Goal: Information Seeking & Learning: Check status

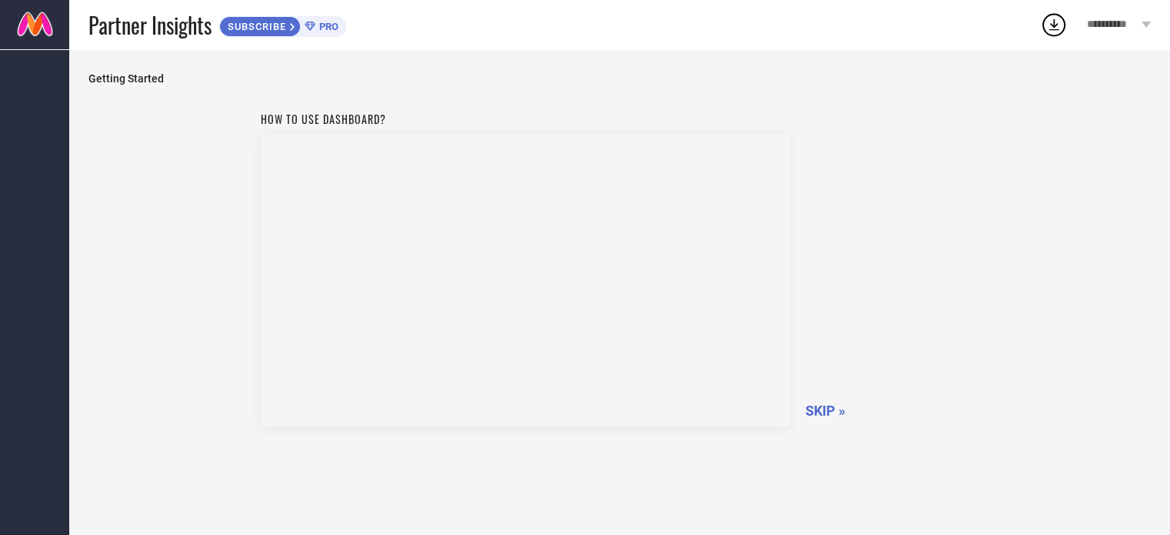
click at [132, 41] on div "Partner Insights SUBSCRIBE PRO" at bounding box center [564, 24] width 952 height 49
click at [142, 73] on span "Getting Started" at bounding box center [619, 78] width 1063 height 12
click at [143, 78] on span "Getting Started" at bounding box center [619, 78] width 1063 height 12
click at [1082, 172] on div "How to use dashboard? SKIP »" at bounding box center [619, 319] width 1063 height 430
click at [1052, 22] on icon at bounding box center [1054, 25] width 28 height 28
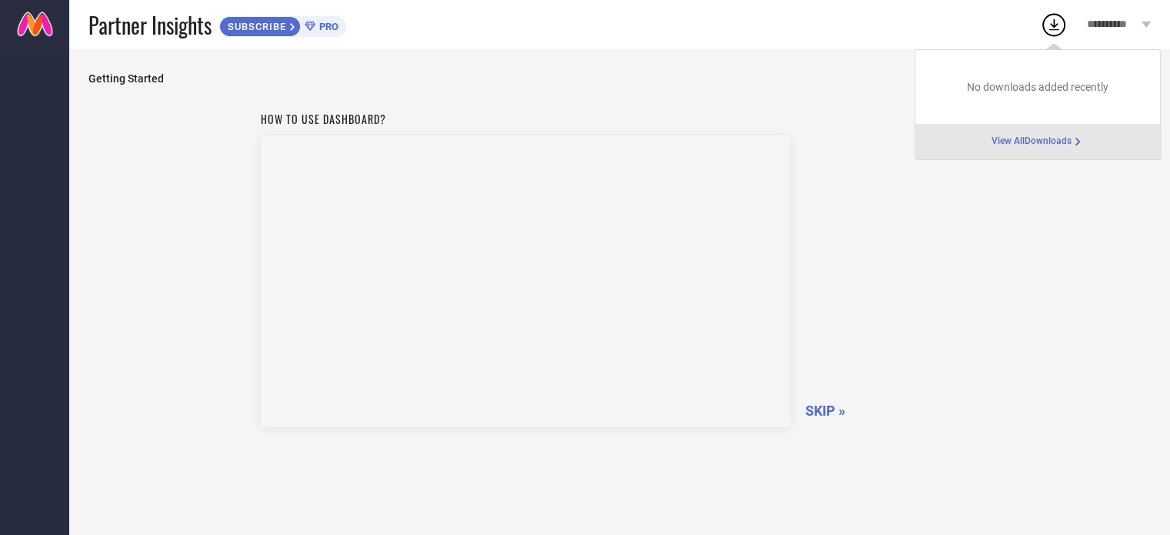
click at [1053, 145] on span "View All Downloads" at bounding box center [1032, 141] width 80 height 12
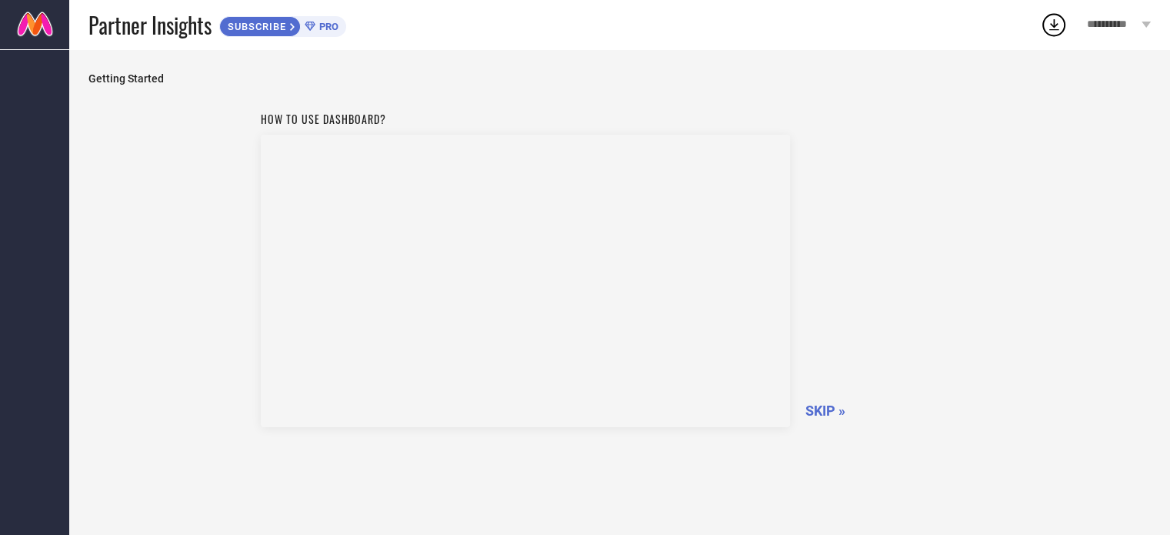
click at [21, 12] on link at bounding box center [34, 24] width 69 height 49
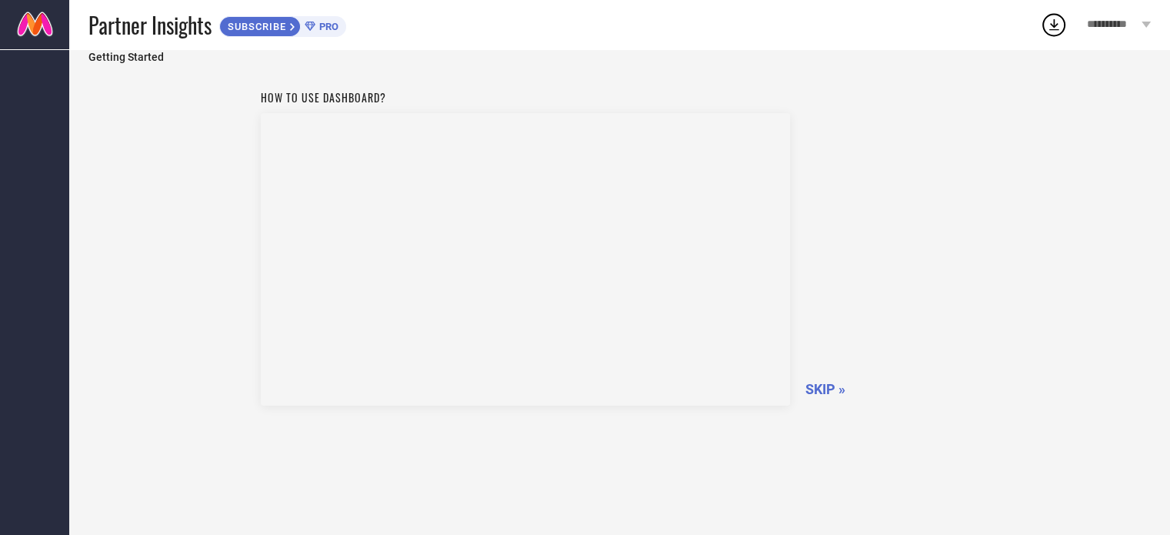
scroll to position [22, 0]
click at [839, 383] on span "SKIP »" at bounding box center [826, 389] width 40 height 16
click at [819, 389] on span "SKIPPING..." at bounding box center [843, 389] width 74 height 16
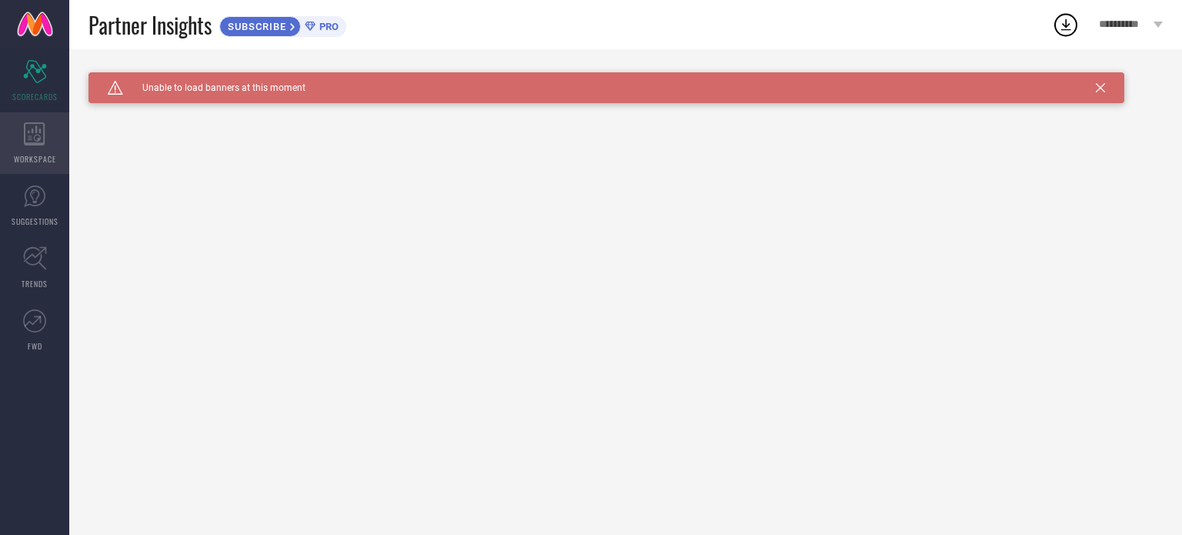
click at [31, 159] on span "WORKSPACE" at bounding box center [35, 159] width 42 height 12
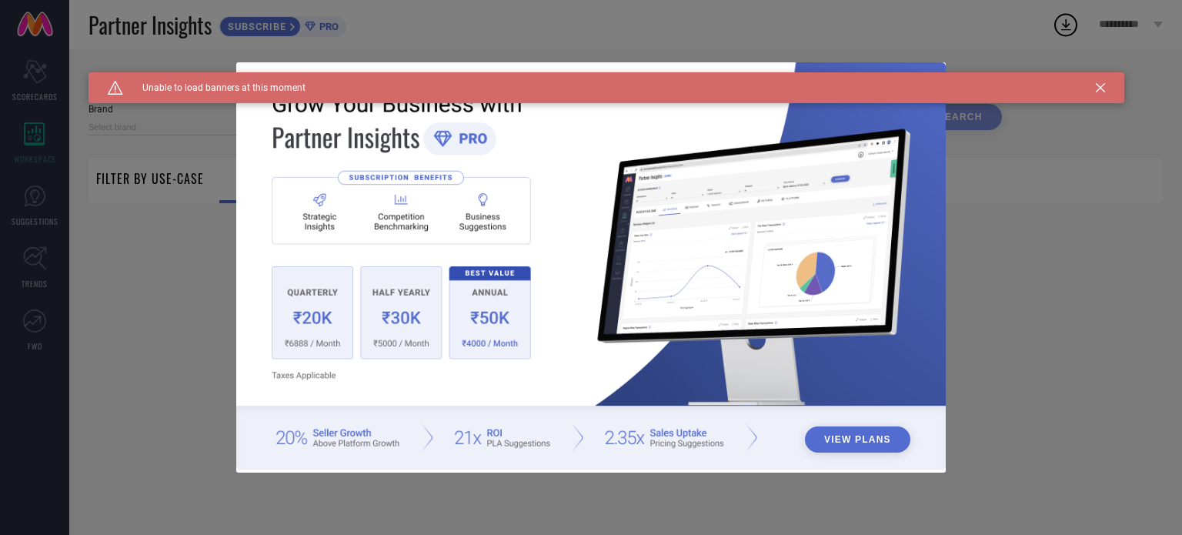
type input "1 STOP FASHION"
type input "All"
click at [1107, 88] on div "Caution Created with Sketch. Unable to load banners at this moment" at bounding box center [606, 87] width 1036 height 31
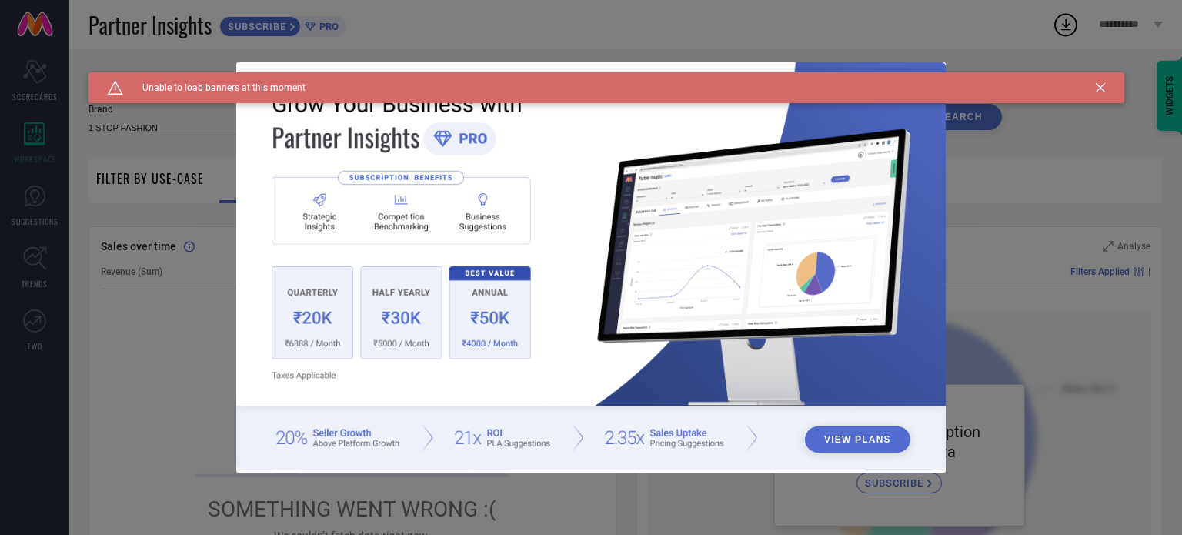
click at [1102, 87] on icon at bounding box center [1100, 87] width 9 height 9
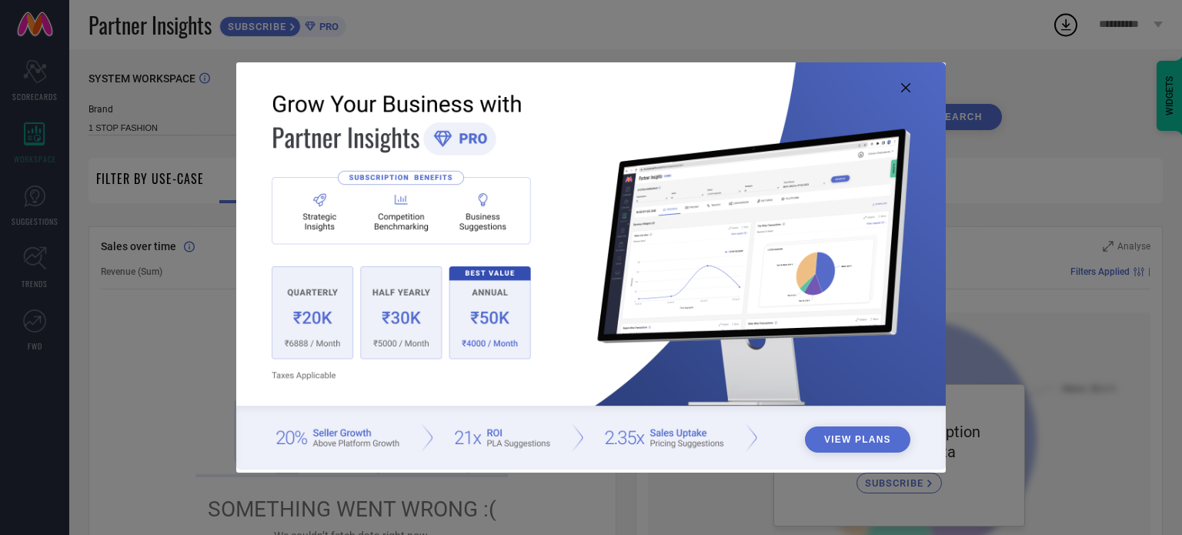
click at [908, 89] on icon at bounding box center [905, 87] width 9 height 9
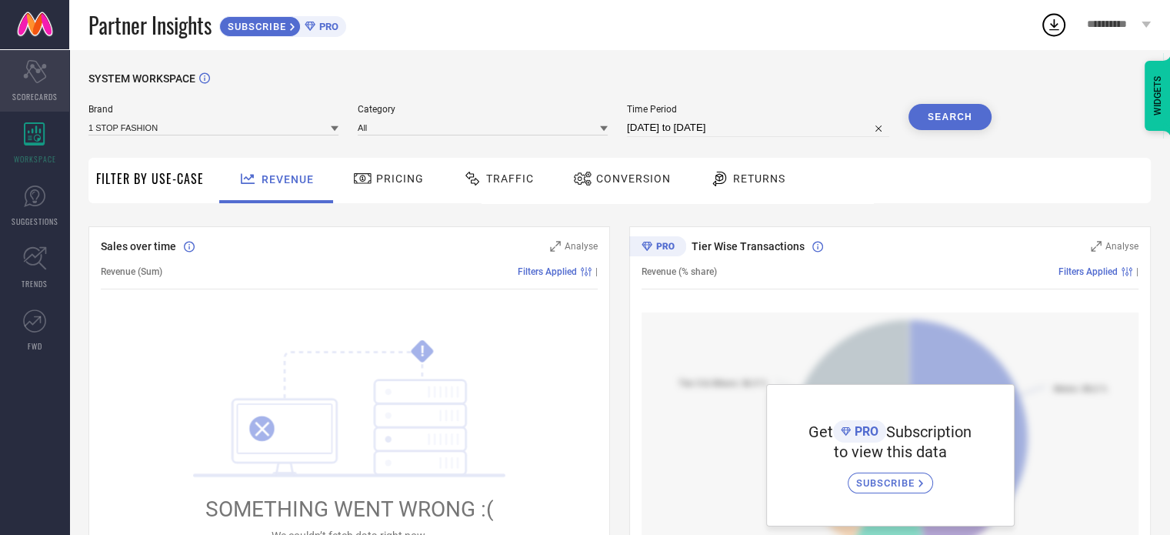
click at [32, 79] on icon "Scorecard" at bounding box center [35, 71] width 24 height 23
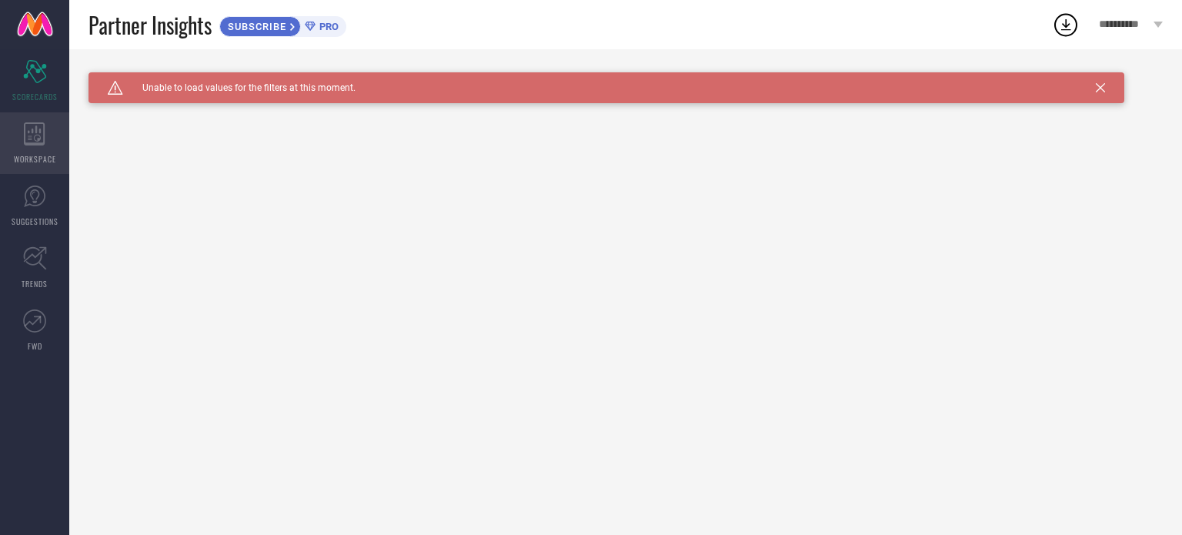
click at [22, 129] on div "WORKSPACE" at bounding box center [34, 143] width 69 height 62
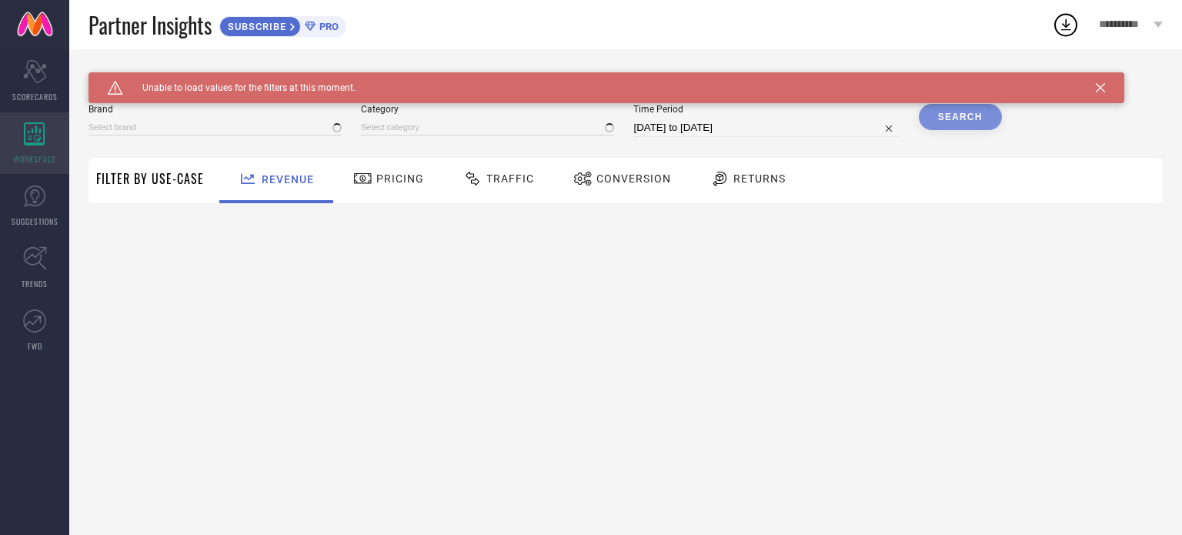
type input "1 STOP FASHION"
type input "All"
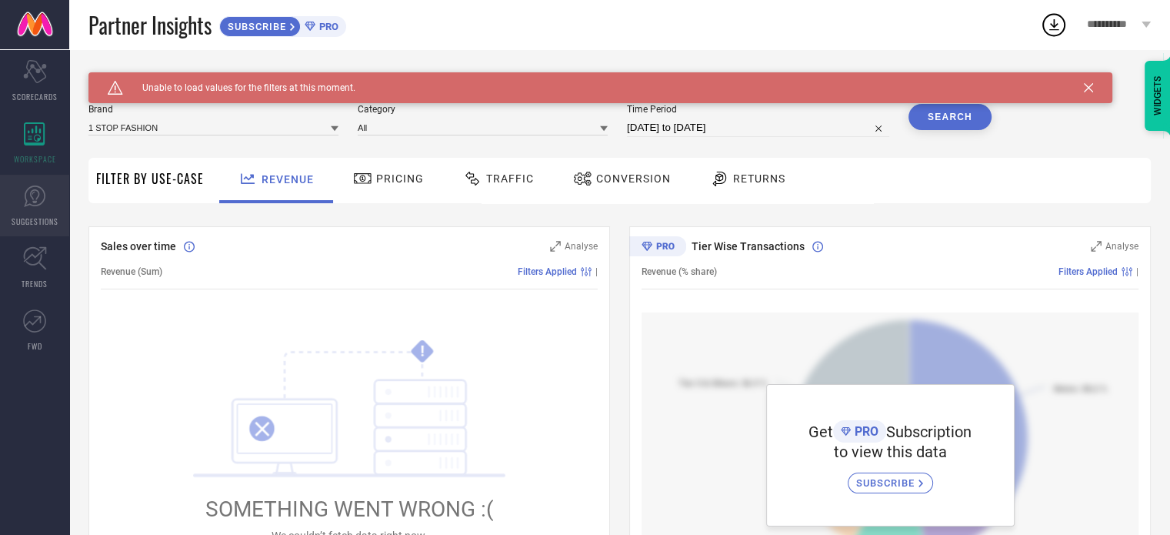
click at [30, 207] on link "SUGGESTIONS" at bounding box center [34, 206] width 69 height 62
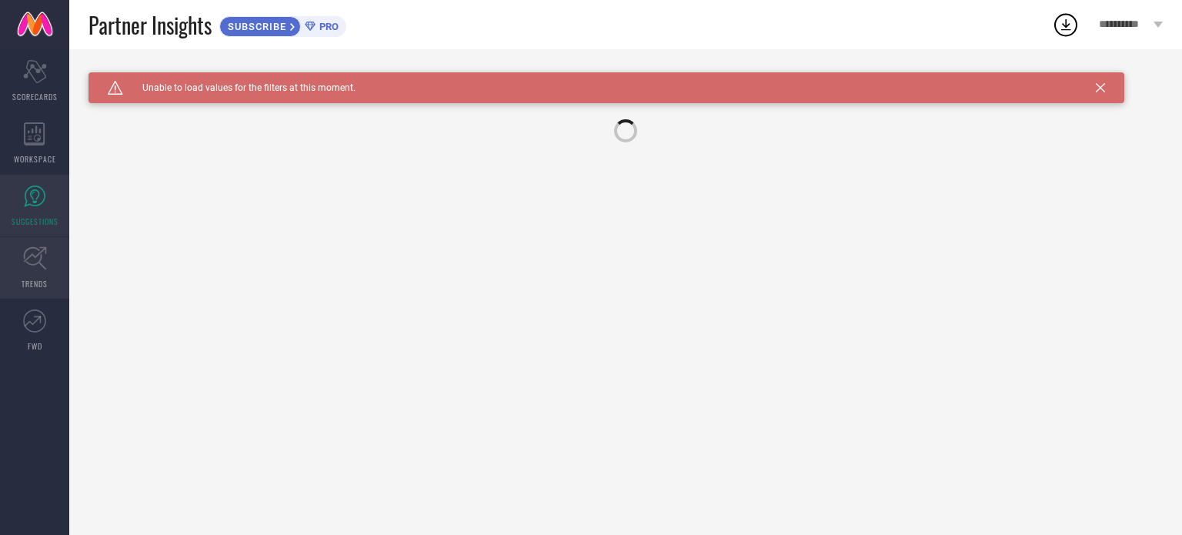
click at [27, 247] on icon at bounding box center [35, 258] width 24 height 24
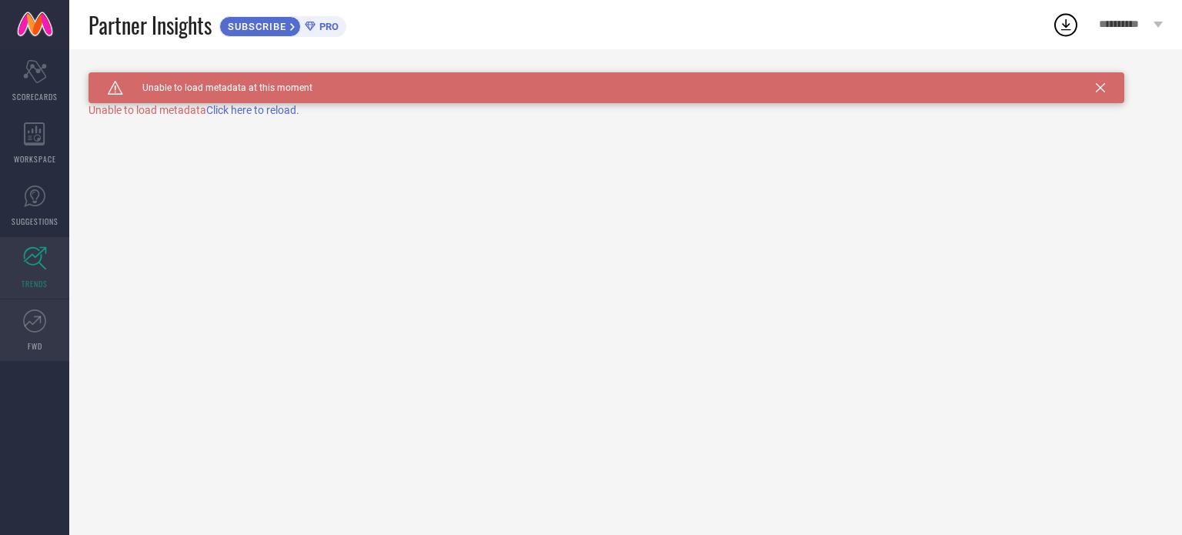
click at [48, 338] on link "FWD" at bounding box center [34, 330] width 69 height 62
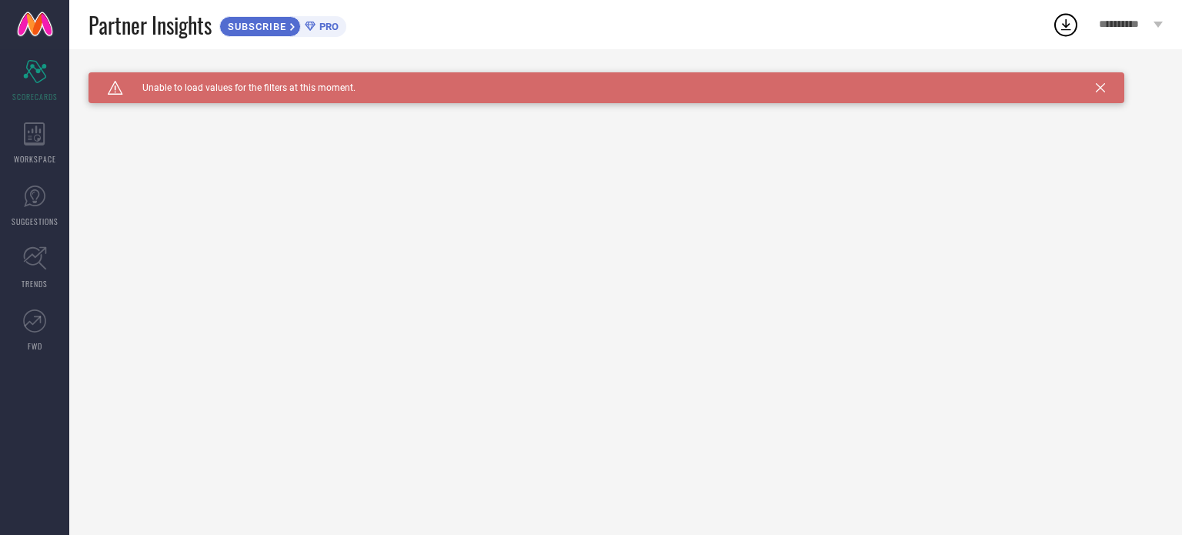
click at [1096, 85] on icon at bounding box center [1100, 87] width 9 height 9
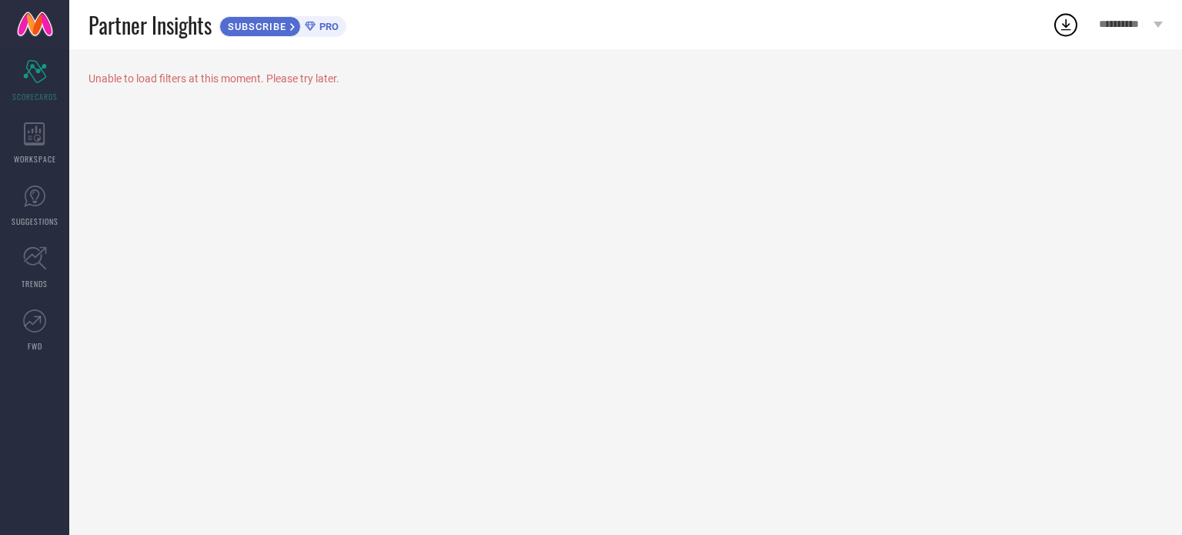
click at [308, 24] on icon at bounding box center [310, 26] width 10 height 9
click at [36, 126] on icon at bounding box center [34, 133] width 21 height 23
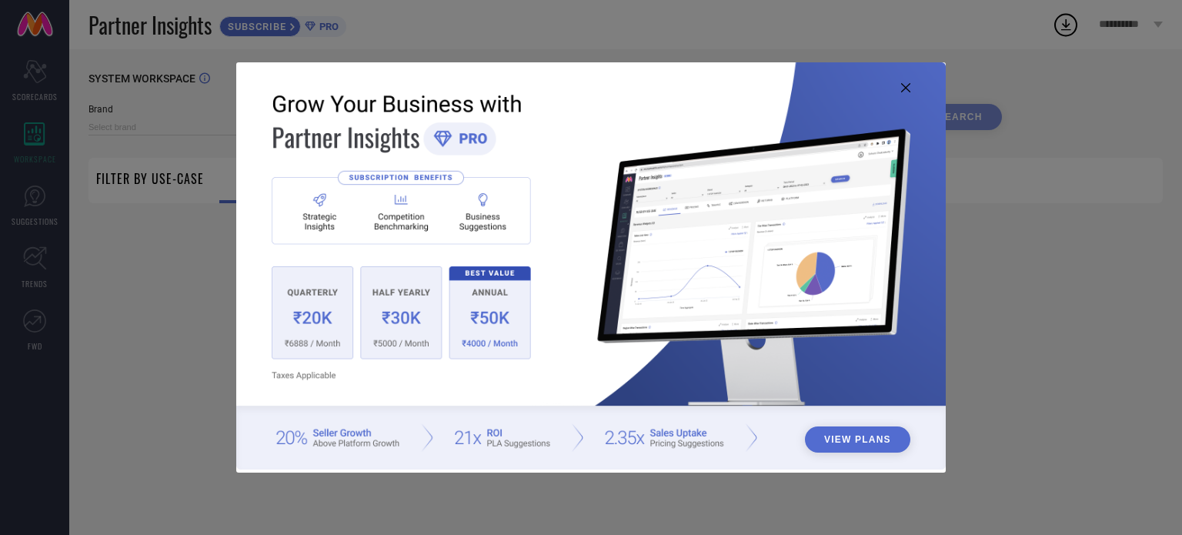
type input "1 STOP FASHION"
type input "All"
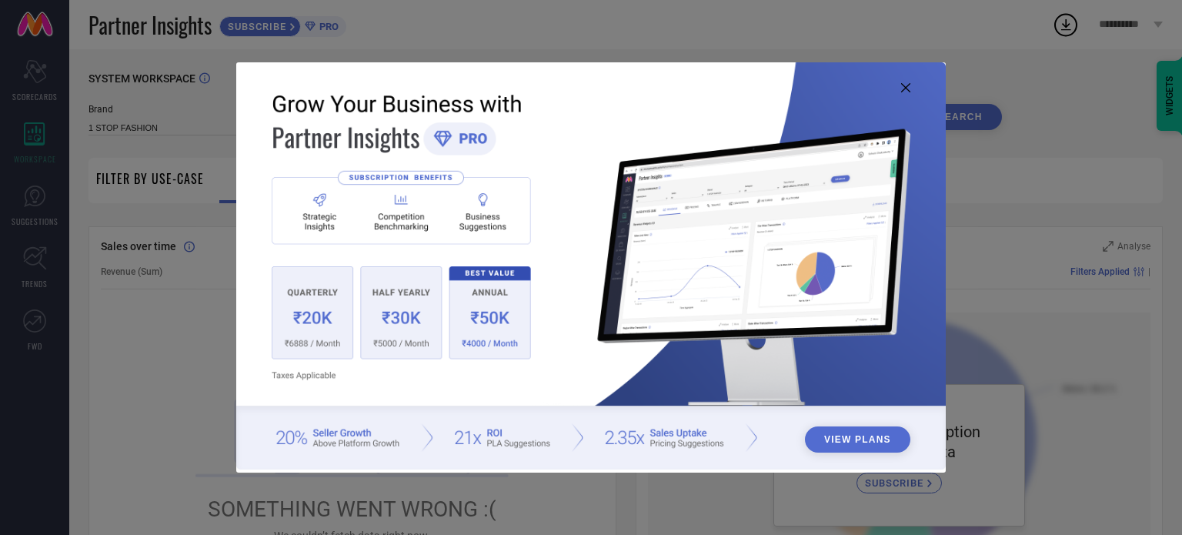
click at [905, 89] on icon at bounding box center [905, 87] width 9 height 9
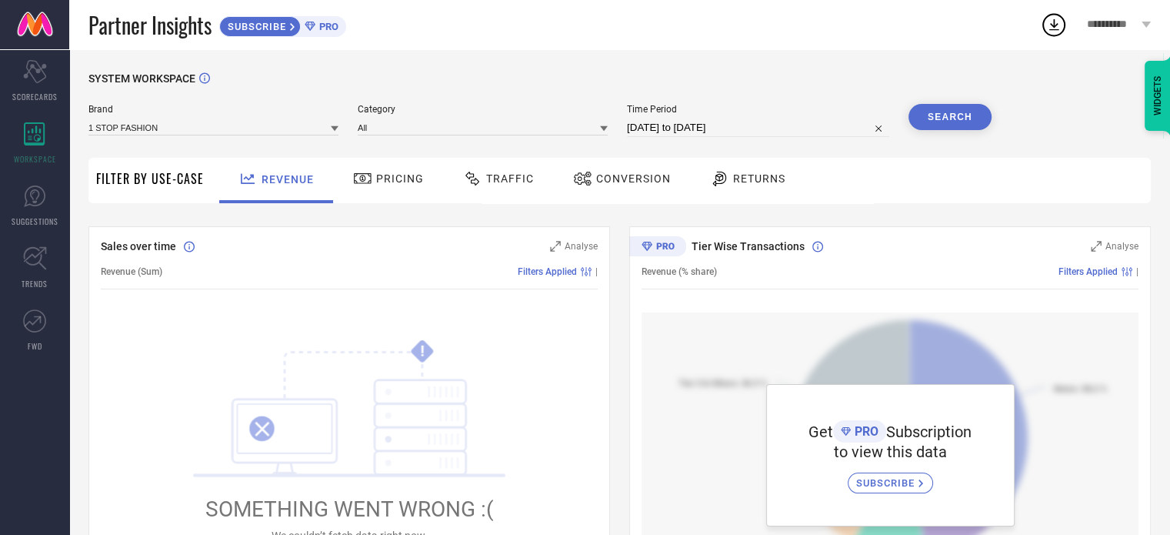
click at [380, 143] on div "Brand 1 STOP FASHION Category All Time Period 28-08-2025 to 27-09-2025 Search" at bounding box center [539, 127] width 903 height 46
click at [382, 175] on span "Pricing" at bounding box center [400, 178] width 48 height 12
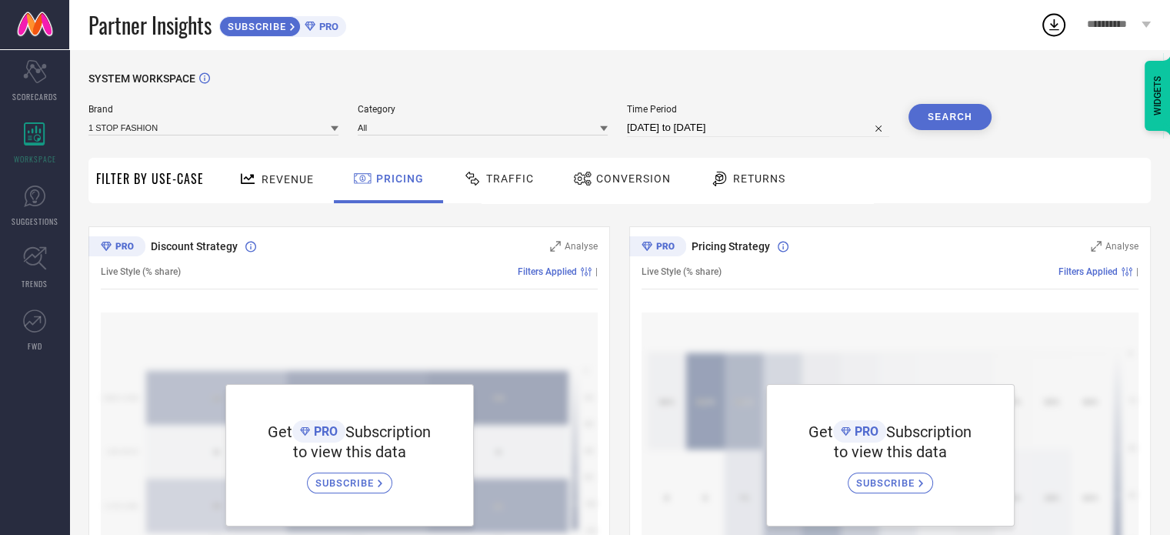
click at [526, 182] on span "Traffic" at bounding box center [510, 178] width 48 height 12
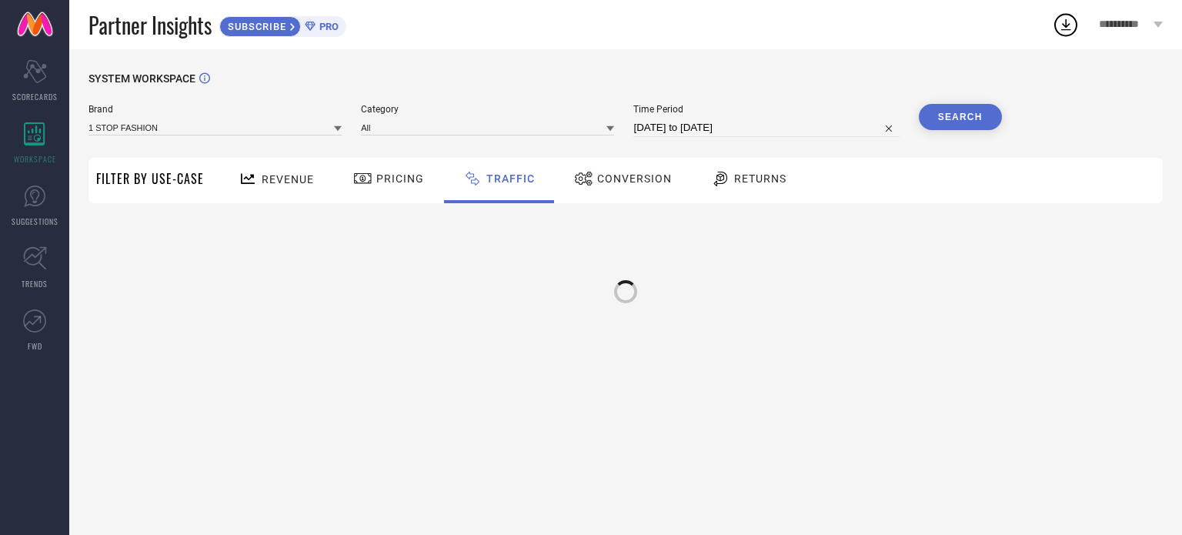
click at [619, 175] on span "Conversion" at bounding box center [634, 178] width 75 height 12
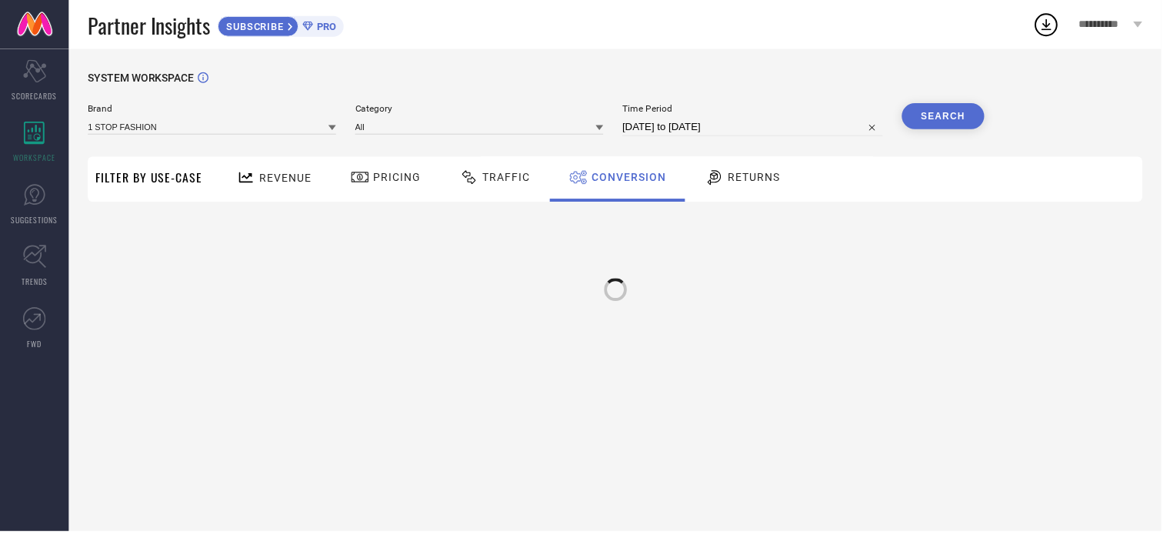
click at [748, 179] on span "Returns" at bounding box center [759, 178] width 52 height 12
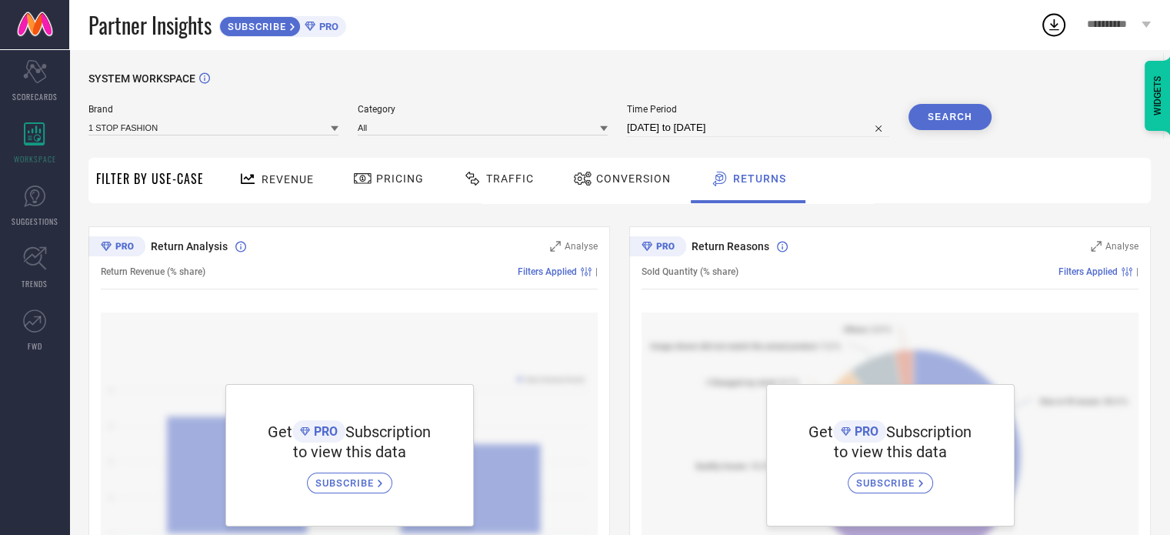
click at [362, 169] on div "Pricing" at bounding box center [388, 178] width 78 height 26
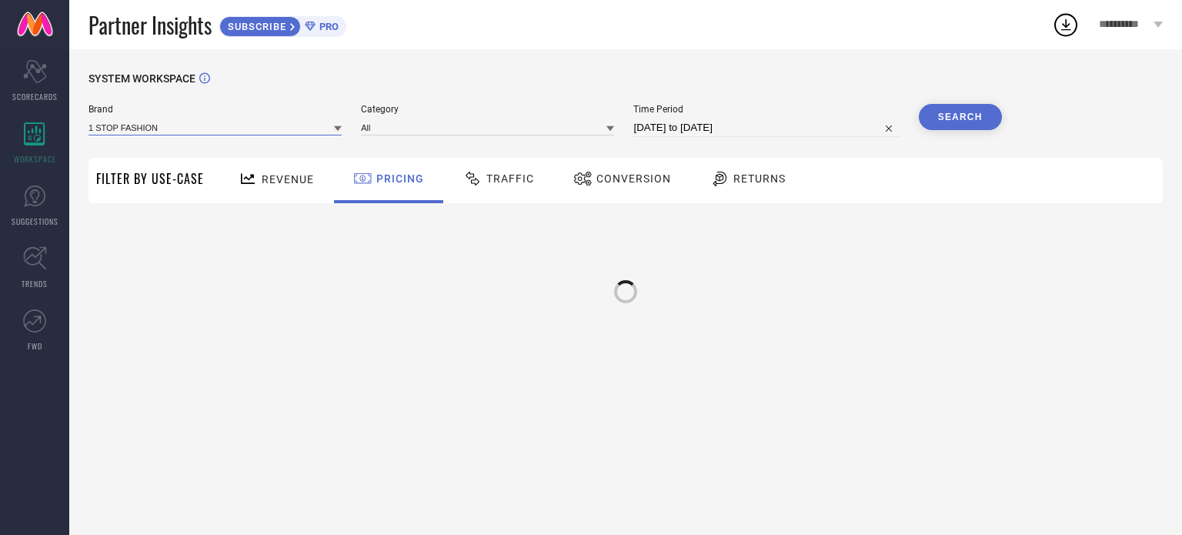
click at [247, 132] on input at bounding box center [214, 127] width 253 height 16
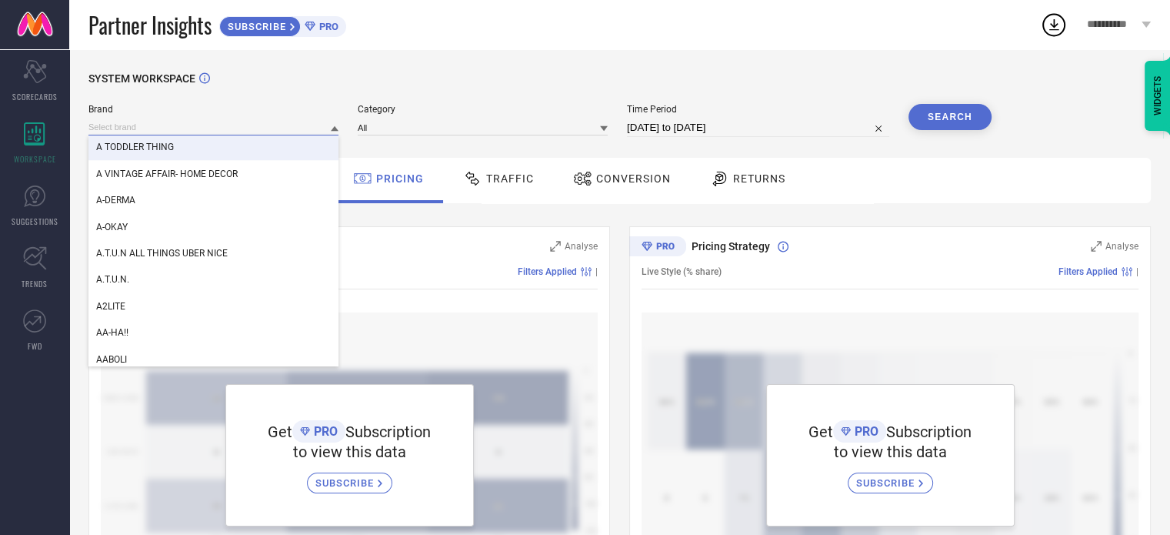
scroll to position [2155, 0]
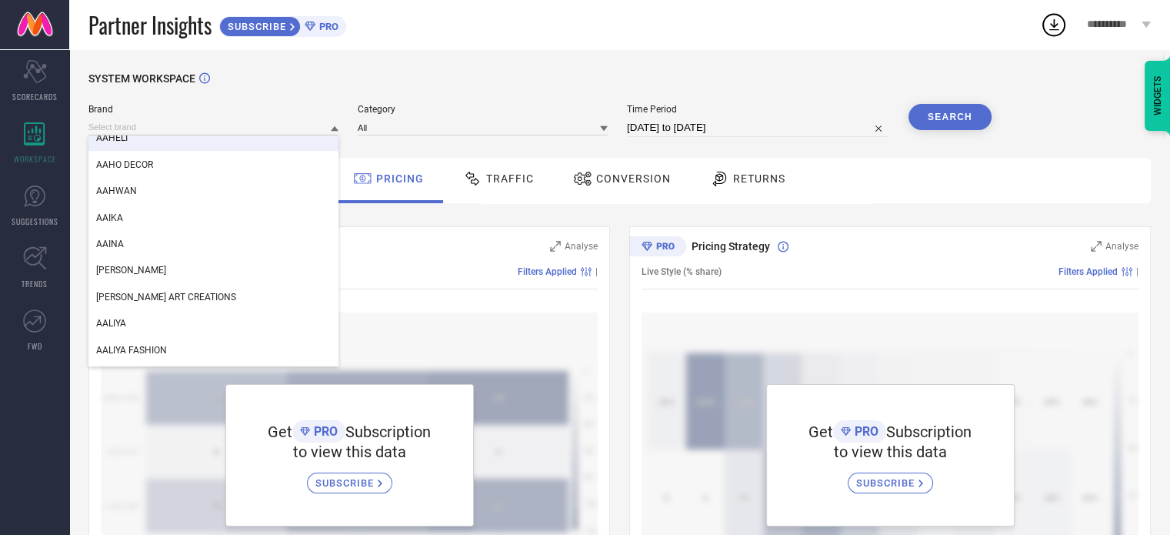
click at [305, 48] on div "Partner Insights SUBSCRIBE PRO" at bounding box center [564, 24] width 952 height 49
